Goal: Find contact information: Find contact information

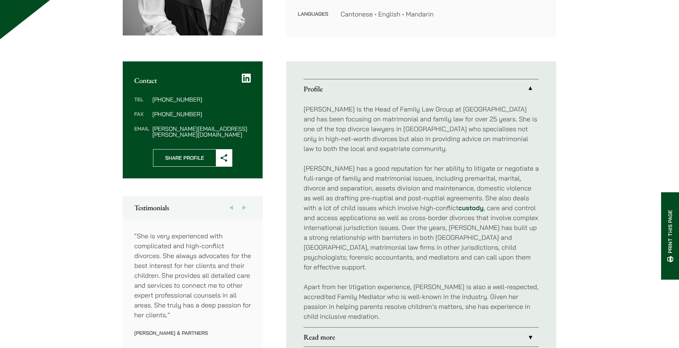
scroll to position [256, 0]
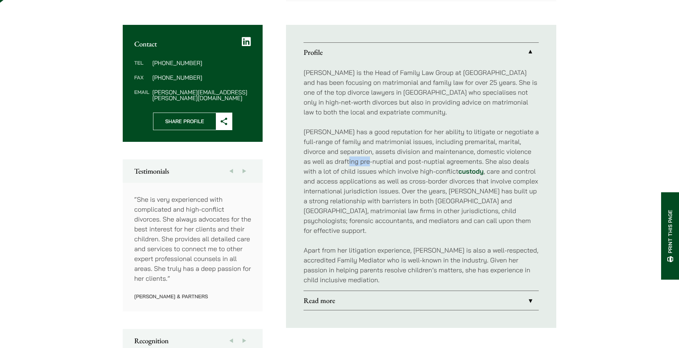
drag, startPoint x: 342, startPoint y: 162, endPoint x: 363, endPoint y: 159, distance: 21.0
click at [363, 159] on p "Elsie has a good reputation for her ability to litigate or negotiate a full-ran…" at bounding box center [421, 181] width 235 height 109
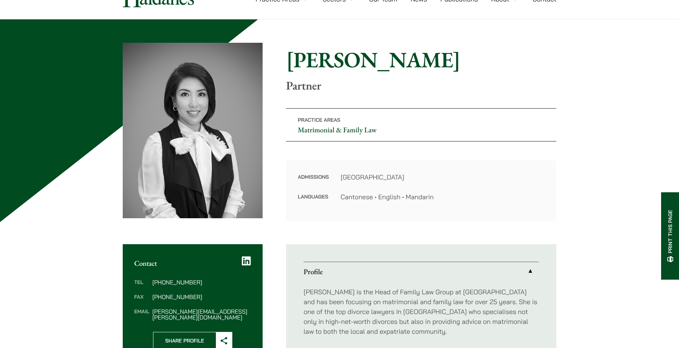
scroll to position [0, 0]
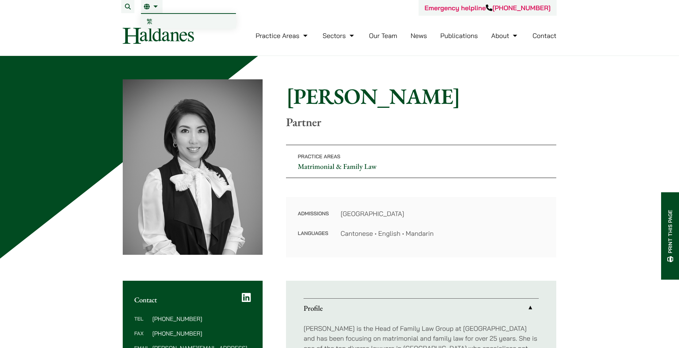
click at [151, 21] on span "繁" at bounding box center [150, 21] width 6 height 7
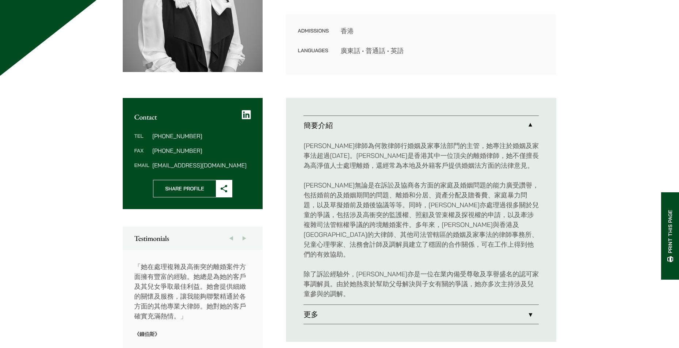
scroll to position [183, 0]
click at [598, 103] on div "Home » Lawyers » [PERSON_NAME] [PERSON_NAME] 合夥人 Practice Areas 婚姻及家事法 Admissio…" at bounding box center [339, 294] width 679 height 842
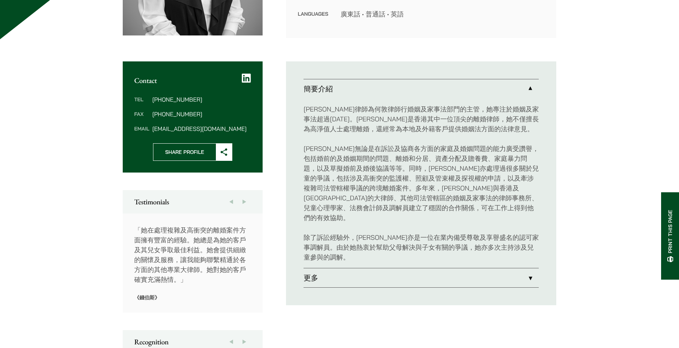
click at [311, 268] on link "更多" at bounding box center [421, 277] width 235 height 19
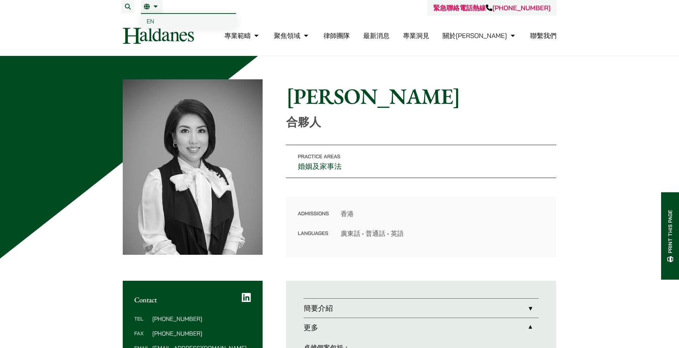
click at [153, 22] on span "EN" at bounding box center [151, 21] width 8 height 7
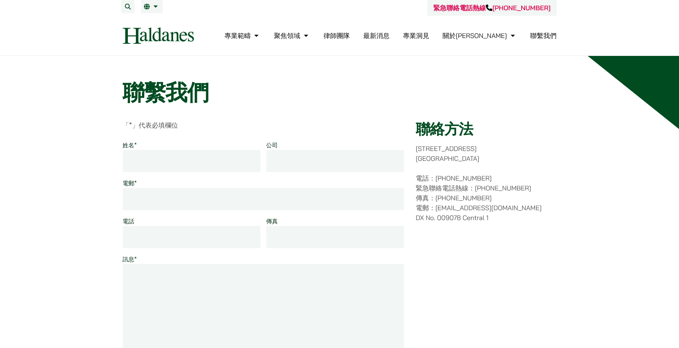
click at [554, 117] on div "聯繫我們 「 * 」代表必填欄位 姓名 * 公司 電郵 * 電話 傳真 訊息 * Name 此欄位用作驗證填寫的資料是否正確，請勿修改。 提交 聯絡方法 香港…" at bounding box center [340, 330] width 460 height 502
click at [34, 151] on div "聯繫我們 「 * 」代表必填欄位 姓名 * 公司 電郵 * 電話 傳真 訊息 * Name 此欄位用作驗證填寫的資料是否正確，請勿修改。 提交 聯絡方法 香港…" at bounding box center [339, 330] width 679 height 549
